Goal: Information Seeking & Learning: Learn about a topic

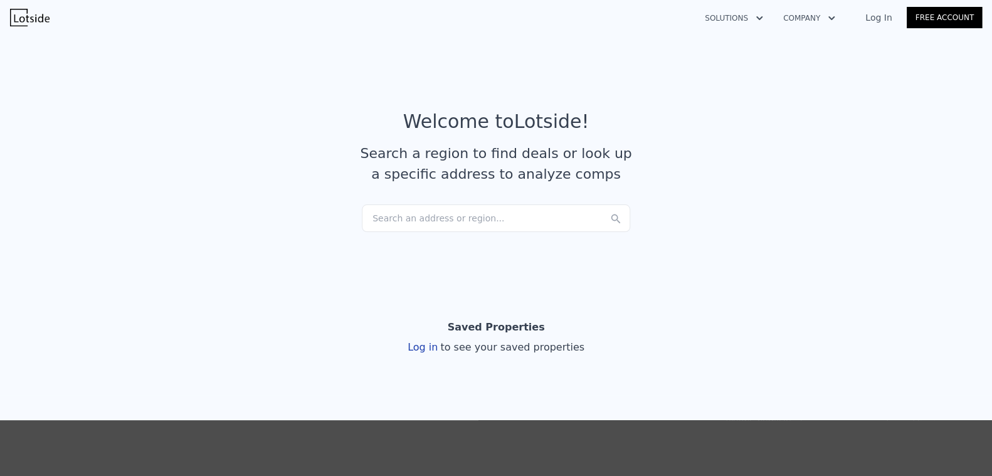
click at [434, 224] on div "Search an address or region..." at bounding box center [496, 218] width 268 height 28
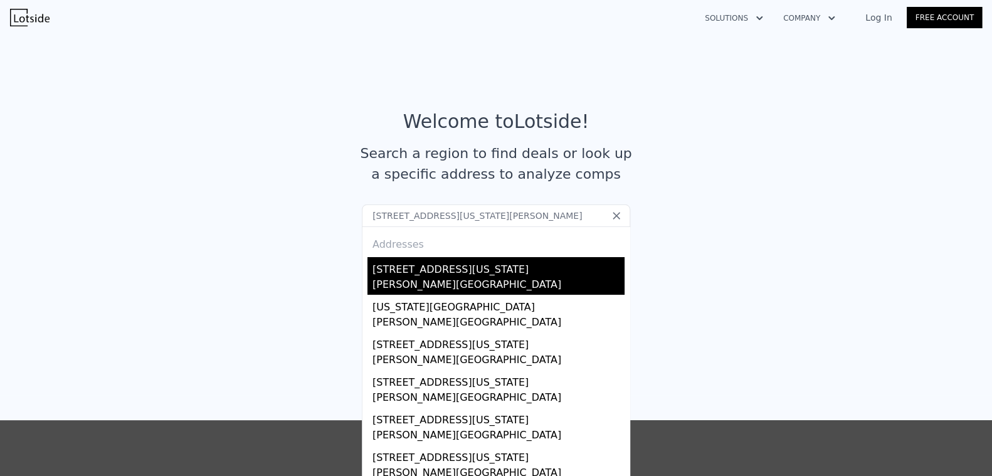
type input "[STREET_ADDRESS][US_STATE][PERSON_NAME]"
click at [448, 268] on div "[STREET_ADDRESS][US_STATE]" at bounding box center [499, 267] width 252 height 20
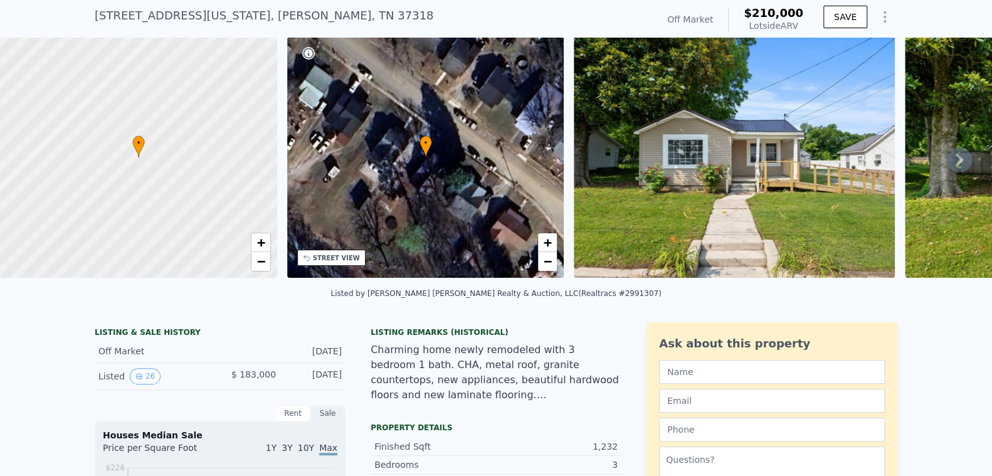
scroll to position [4, 0]
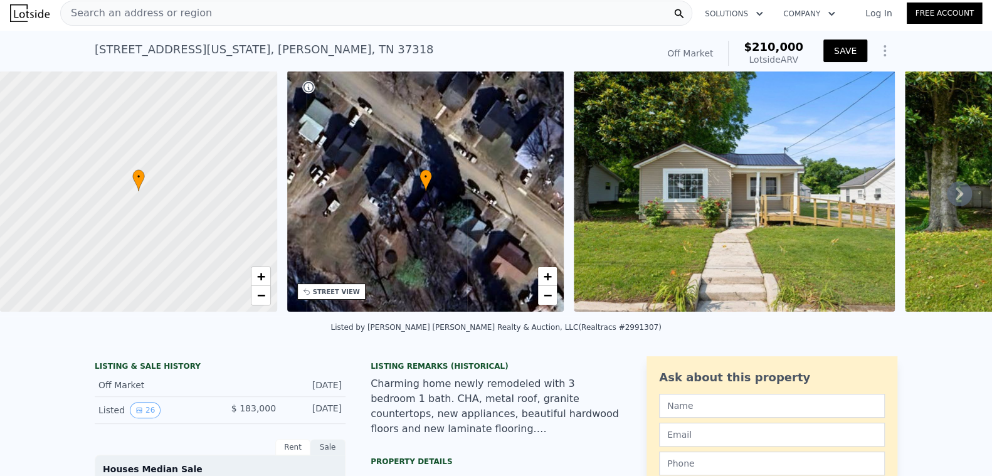
click at [833, 48] on button "SAVE" at bounding box center [846, 51] width 44 height 23
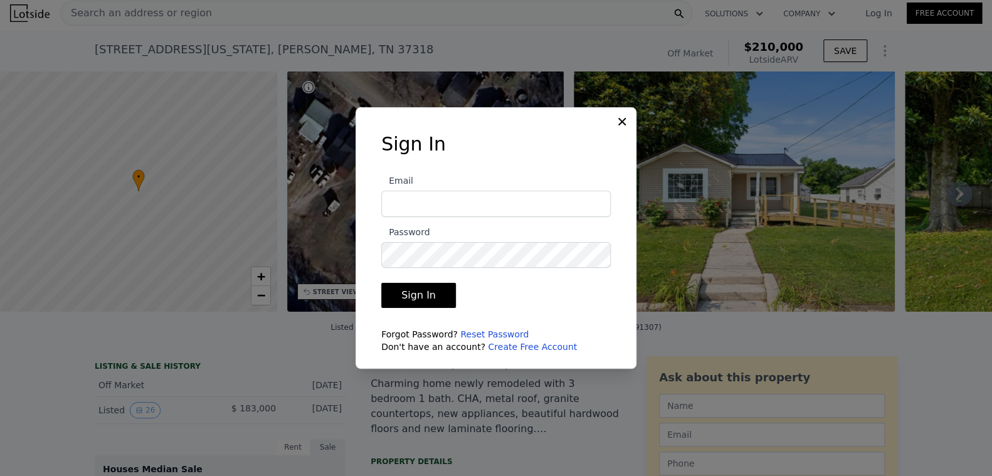
click at [617, 122] on icon at bounding box center [622, 121] width 13 height 13
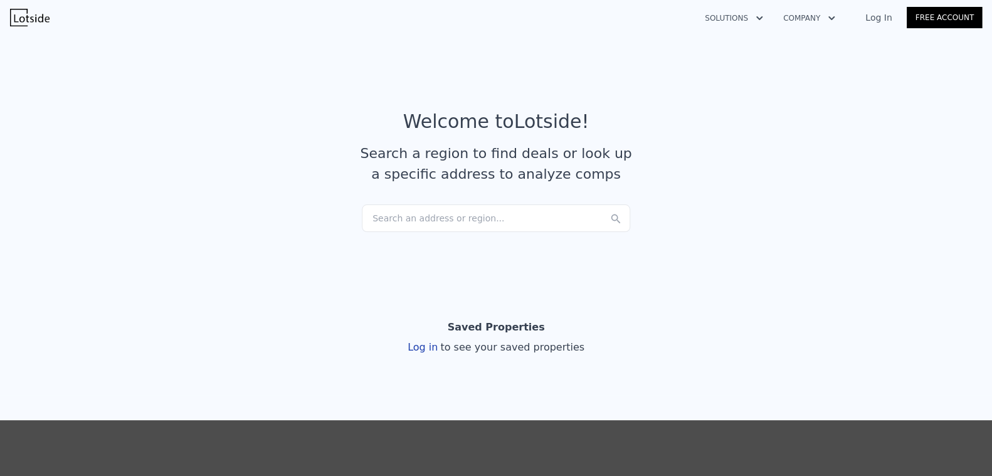
click at [468, 215] on div "Search an address or region..." at bounding box center [496, 218] width 268 height 28
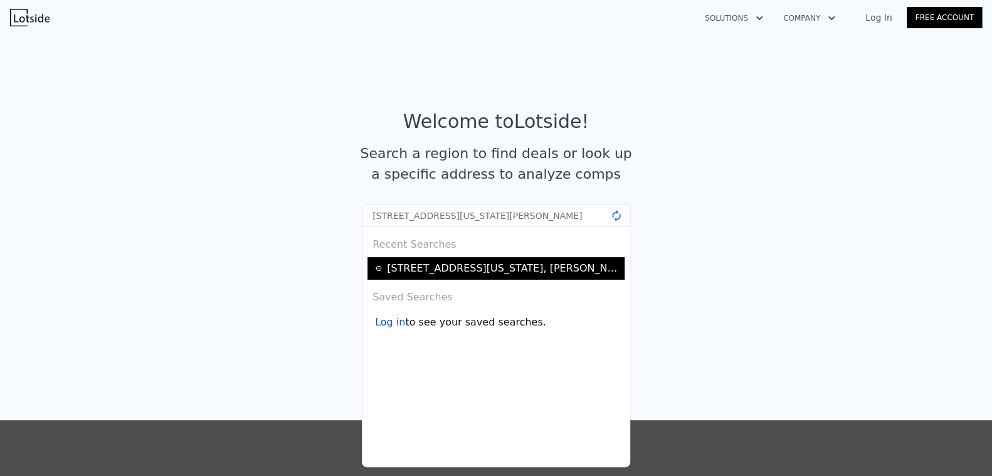
type input "[STREET_ADDRESS][US_STATE][PERSON_NAME]"
click at [517, 268] on div "[STREET_ADDRESS][US_STATE][PERSON_NAME]" at bounding box center [504, 268] width 234 height 15
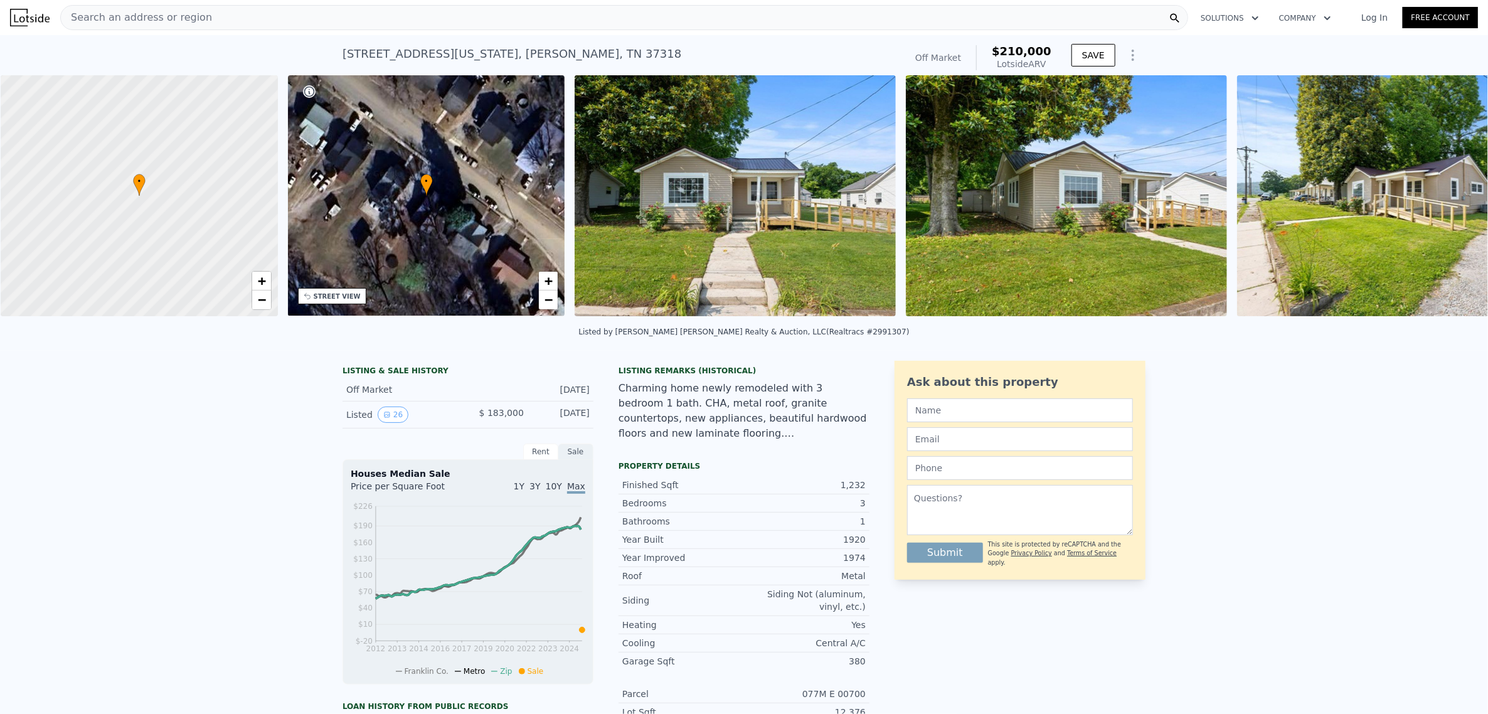
scroll to position [0, 4]
drag, startPoint x: 868, startPoint y: 0, endPoint x: 219, endPoint y: 496, distance: 816.7
click at [219, 475] on div "LISTING & SALE HISTORY Off Market [DATE] Listed 26 $ 183,000 [DATE] Rent Sale R…" at bounding box center [744, 648] width 1488 height 594
